Goal: Navigation & Orientation: Find specific page/section

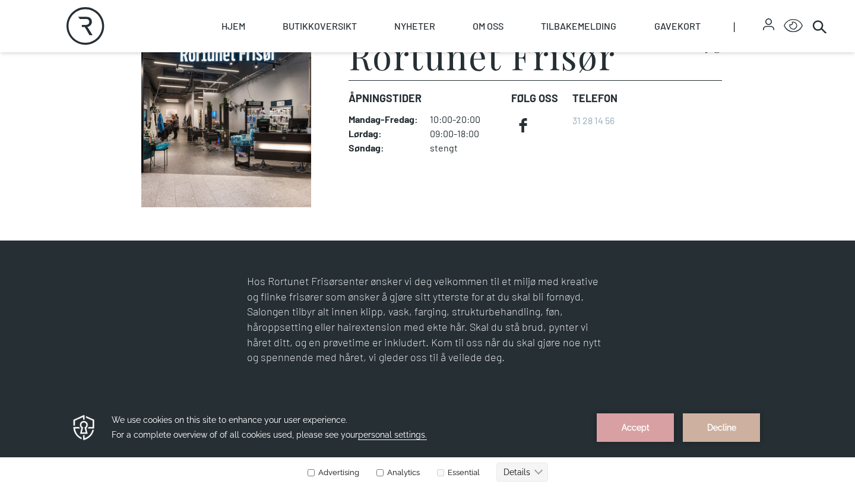
scroll to position [363, 0]
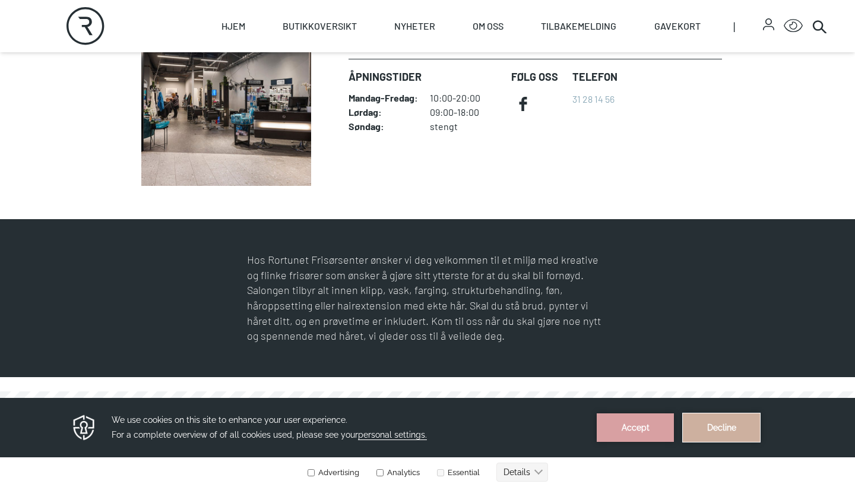
click at [715, 422] on button "Decline" at bounding box center [721, 427] width 77 height 28
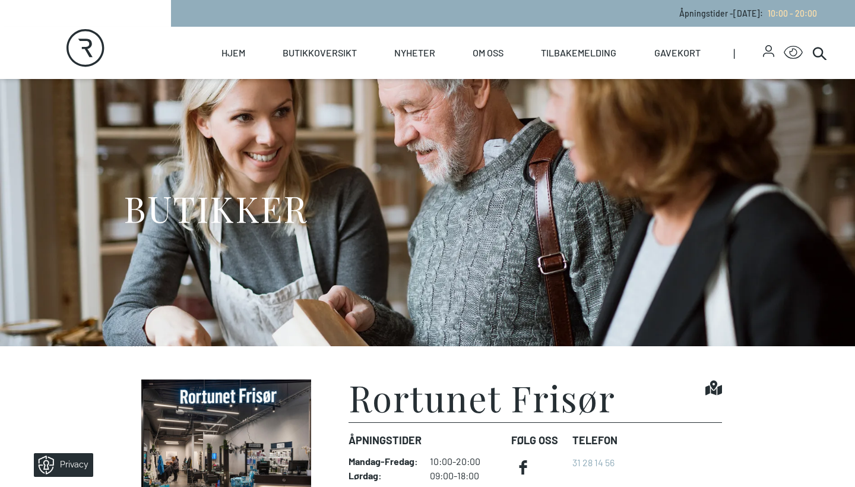
scroll to position [0, 0]
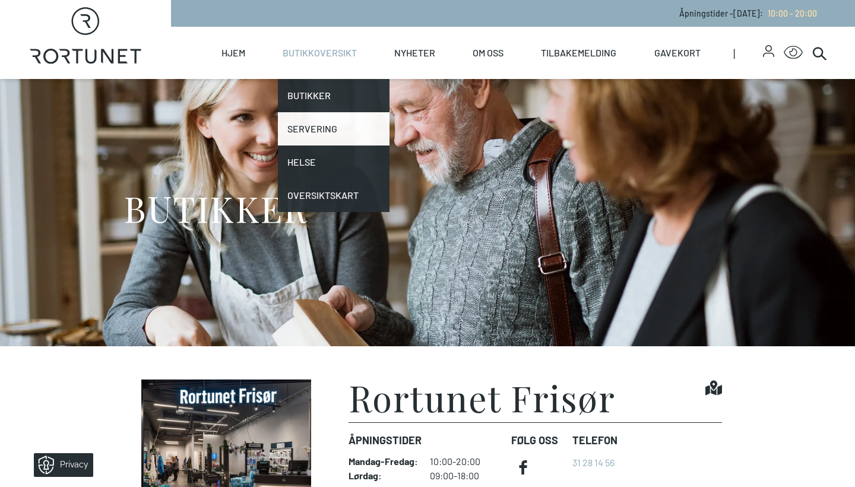
click at [313, 125] on link "Servering" at bounding box center [334, 128] width 112 height 33
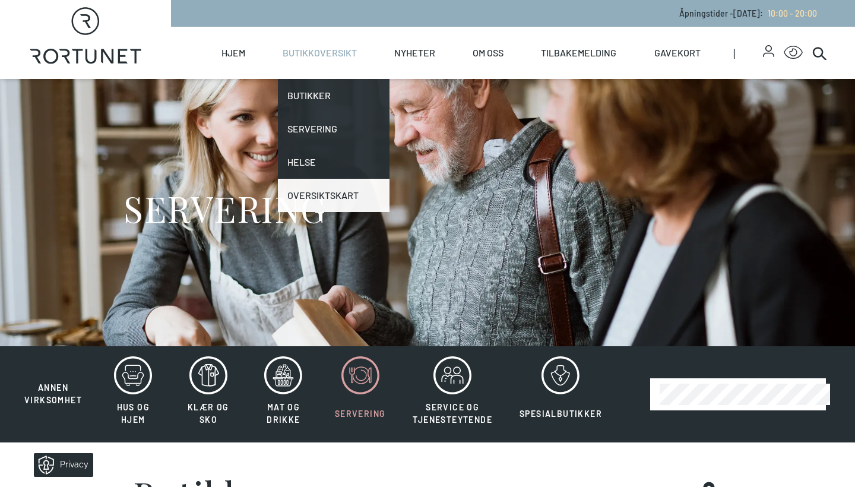
click at [328, 194] on link "Oversiktskart" at bounding box center [334, 195] width 112 height 33
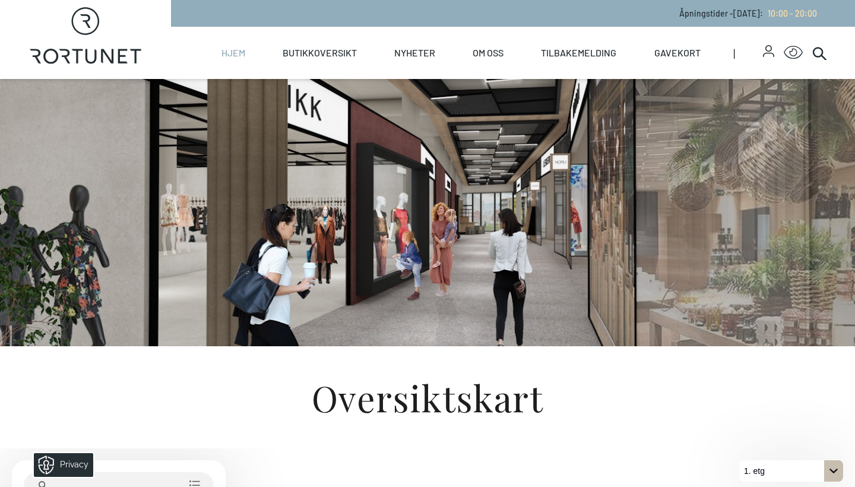
click at [239, 50] on link "Hjem" at bounding box center [233, 53] width 24 height 52
select select "NO"
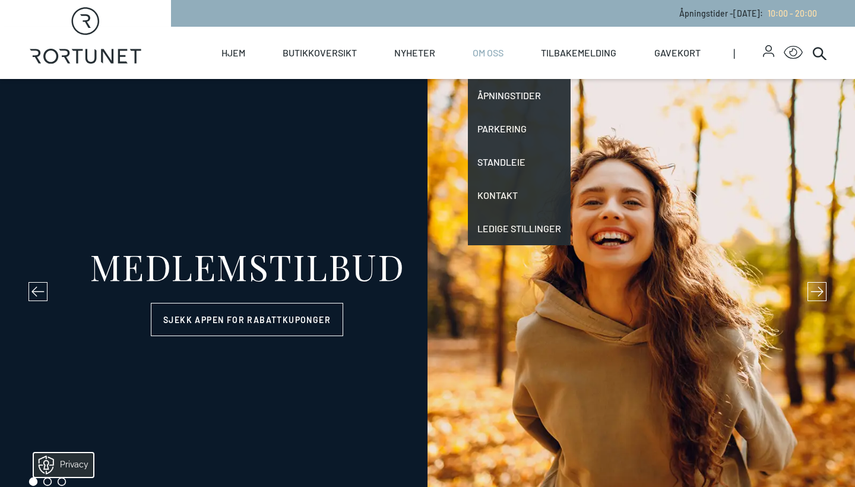
click at [492, 52] on link "Om oss" at bounding box center [488, 53] width 31 height 52
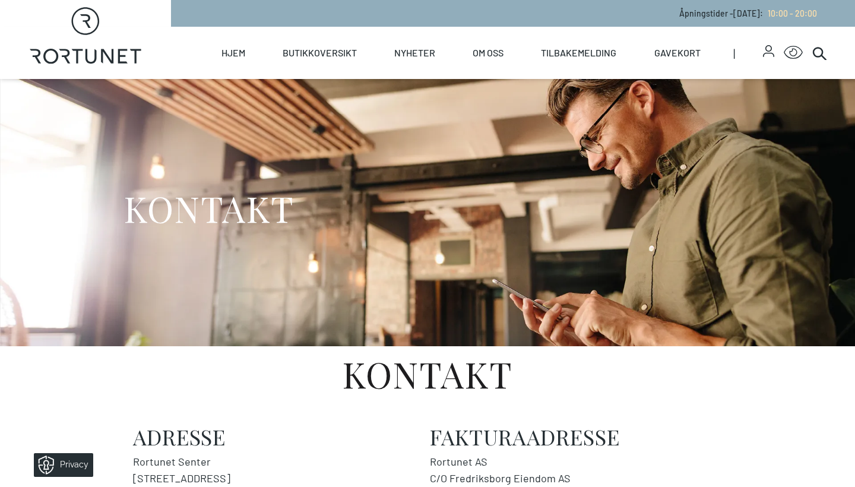
select select "NO"
